Goal: Task Accomplishment & Management: Use online tool/utility

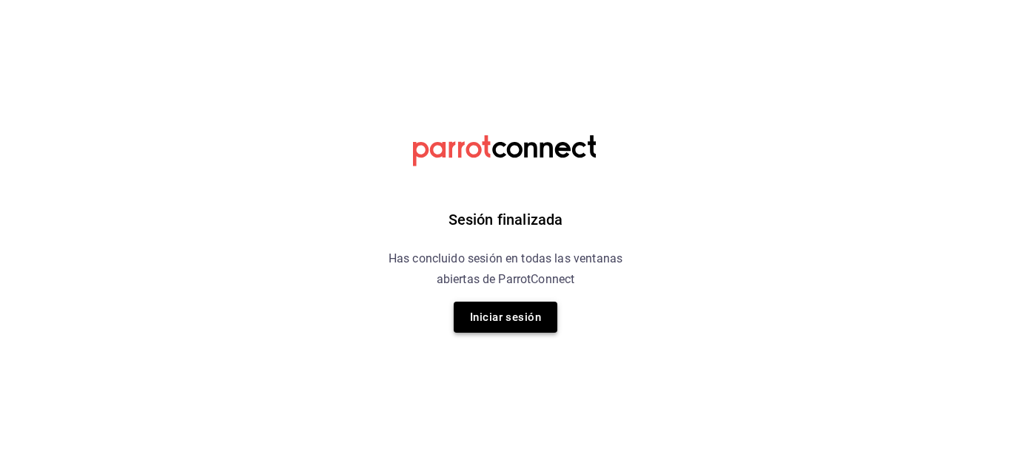
click at [509, 313] on button "Iniciar sesión" at bounding box center [506, 317] width 104 height 31
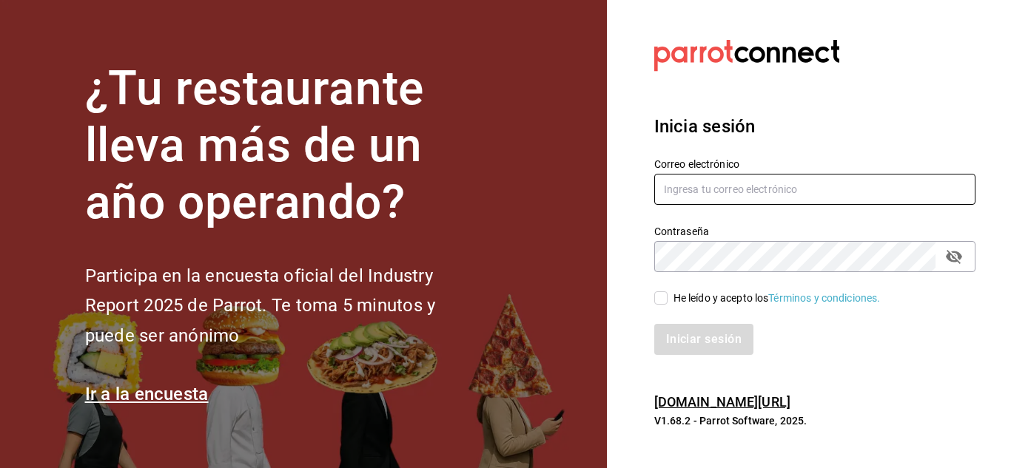
type input "restauranteladuena@hotmail.com"
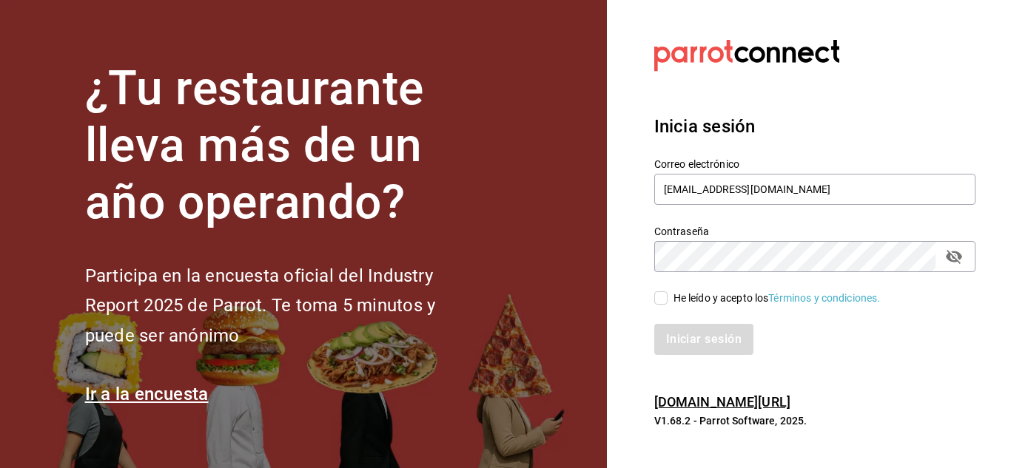
click at [665, 296] on input "He leído y acepto los Términos y condiciones." at bounding box center [660, 297] width 13 height 13
checkbox input "true"
click at [681, 343] on button "Iniciar sesión" at bounding box center [704, 339] width 101 height 31
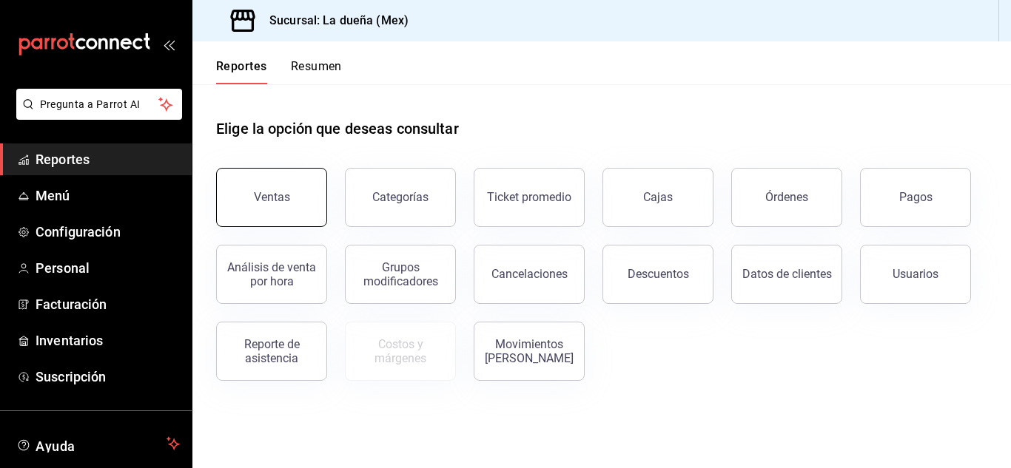
click at [271, 187] on button "Ventas" at bounding box center [271, 197] width 111 height 59
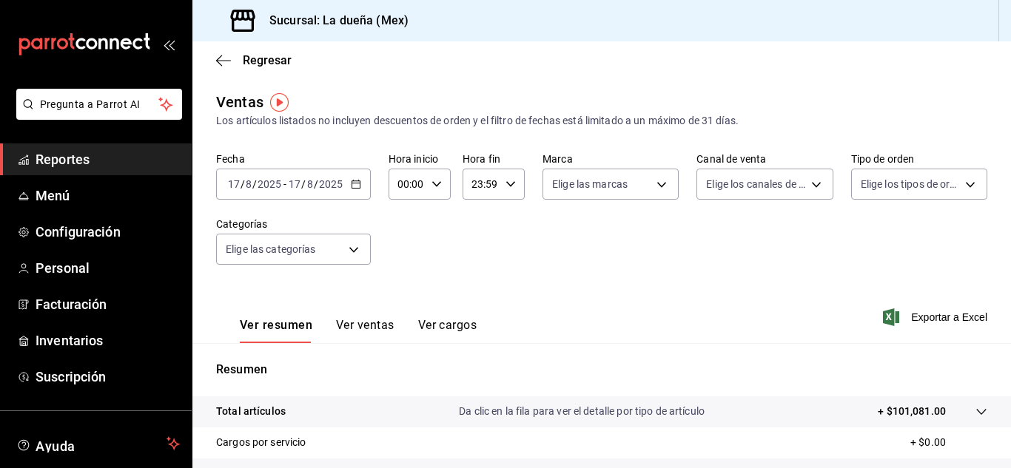
click at [114, 169] on span "Reportes" at bounding box center [108, 159] width 144 height 20
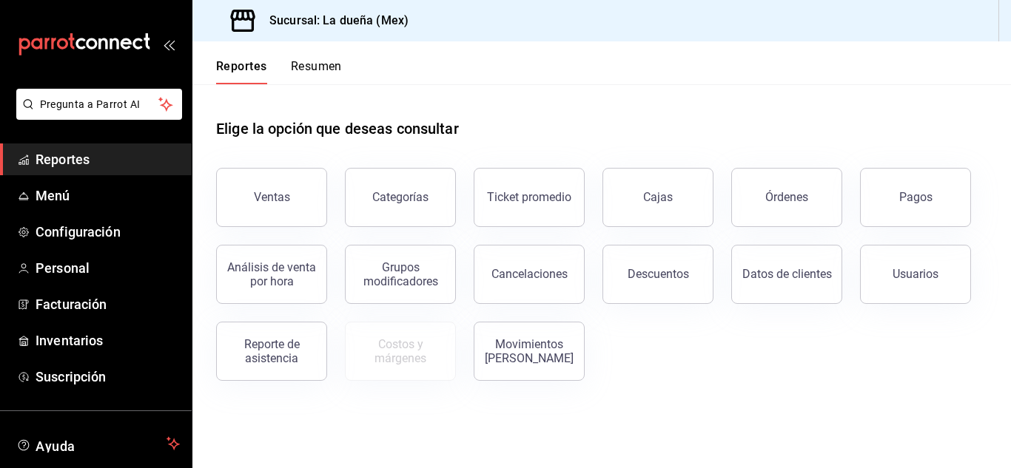
click at [112, 158] on span "Reportes" at bounding box center [108, 159] width 144 height 20
click at [70, 158] on span "Reportes" at bounding box center [108, 159] width 144 height 20
click at [238, 184] on button "Ventas" at bounding box center [271, 197] width 111 height 59
